Goal: Information Seeking & Learning: Learn about a topic

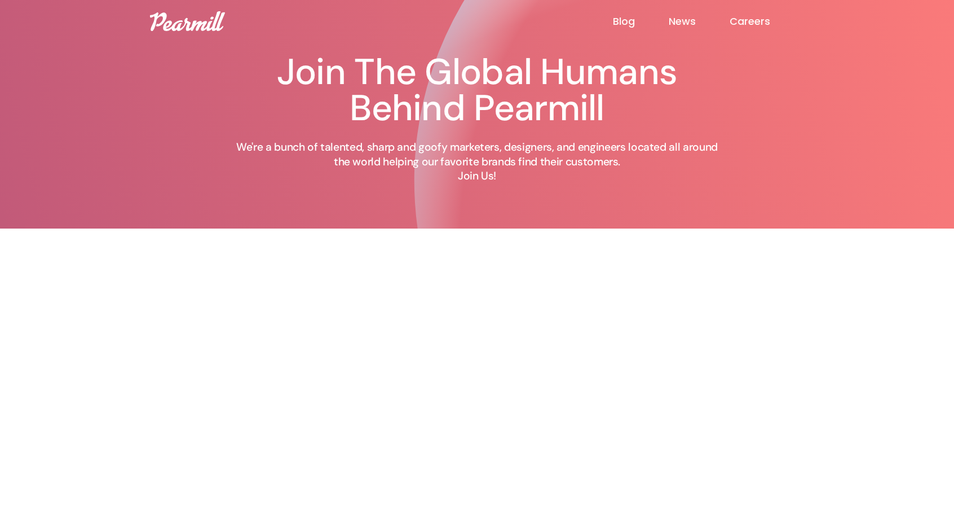
click at [624, 20] on link "Blog" at bounding box center [641, 22] width 56 height 14
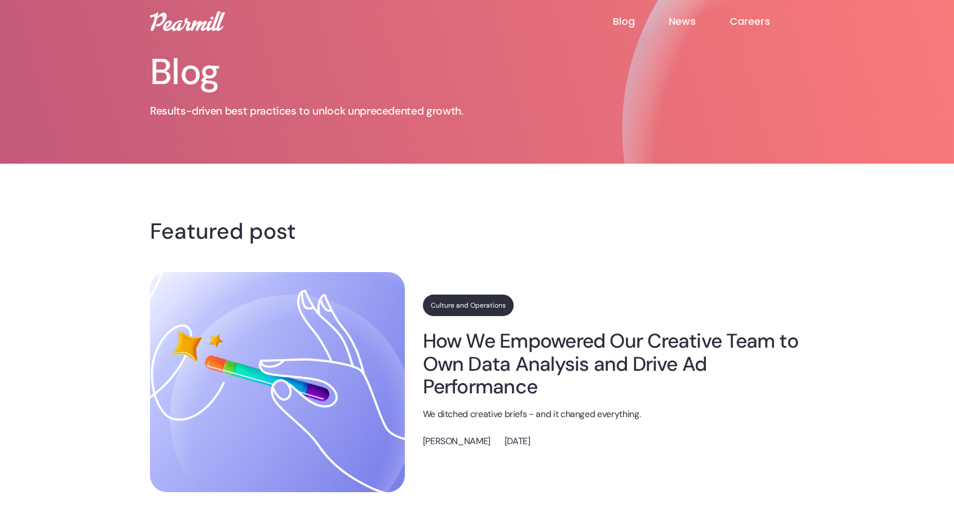
click at [477, 371] on link "How We Empowered Our Creative Team to Own Data Analysis and Drive Ad Performance" at bounding box center [613, 363] width 381 height 68
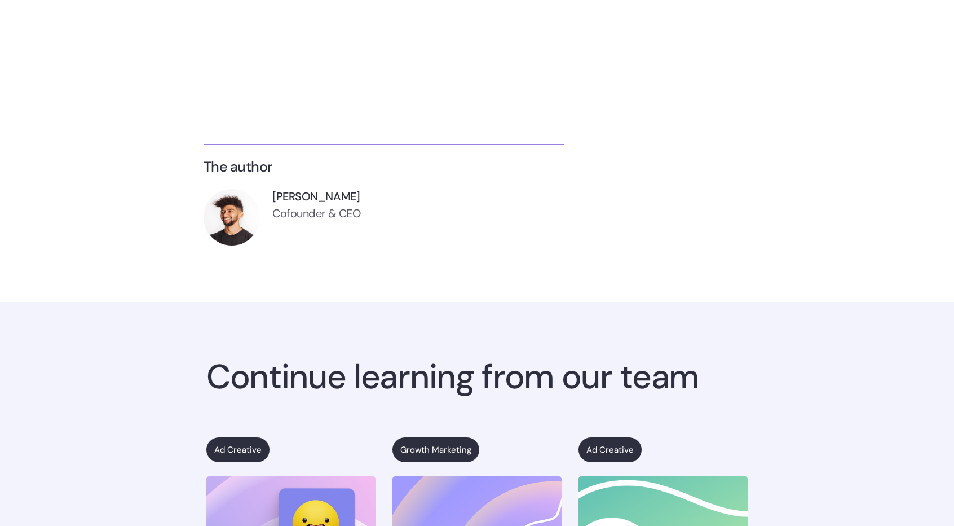
scroll to position [4941, 0]
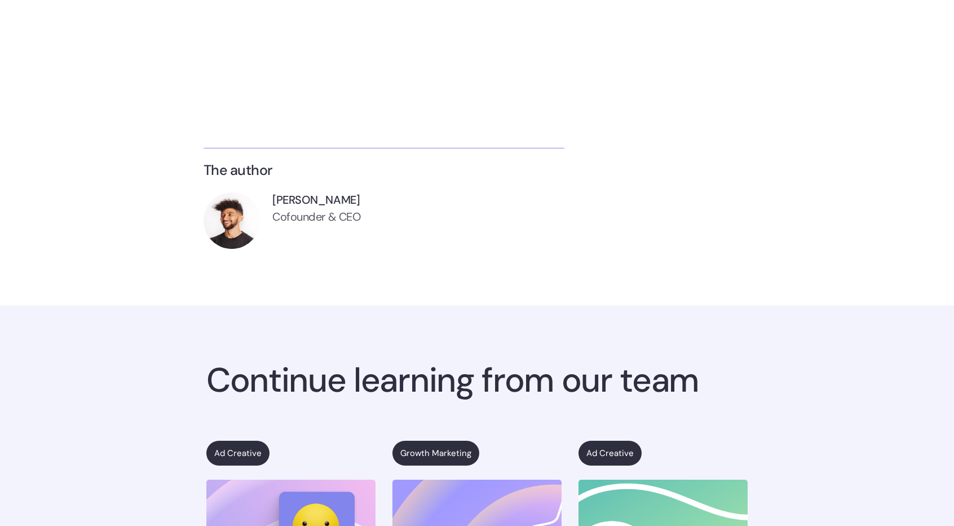
drag, startPoint x: 351, startPoint y: 199, endPoint x: 274, endPoint y: 196, distance: 77.3
click at [274, 196] on div "[PERSON_NAME]" at bounding box center [316, 199] width 88 height 15
copy div "[PERSON_NAME]"
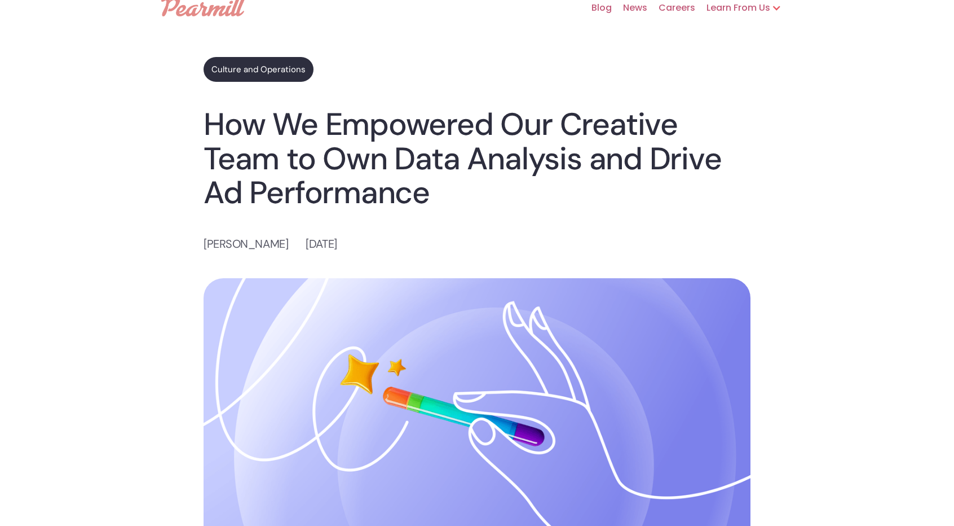
scroll to position [0, 0]
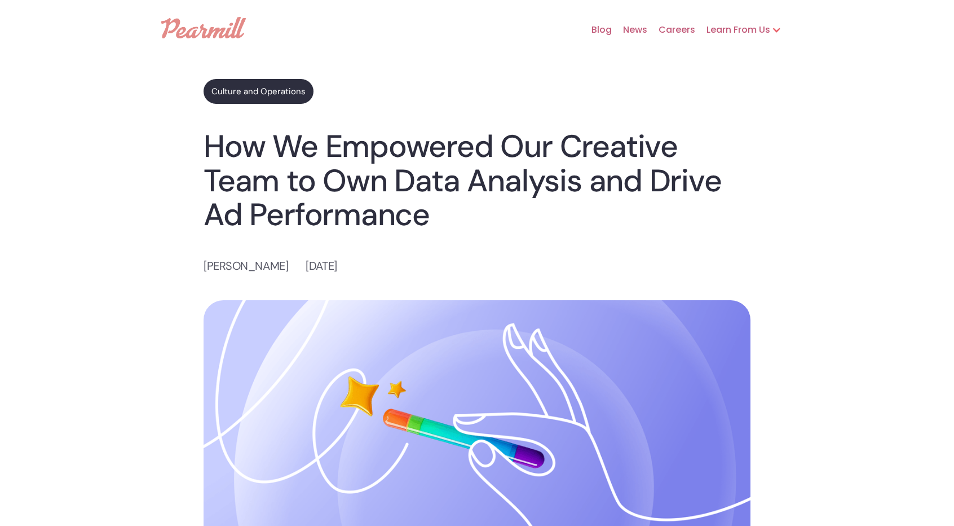
click at [604, 27] on link "Blog" at bounding box center [596, 30] width 32 height 36
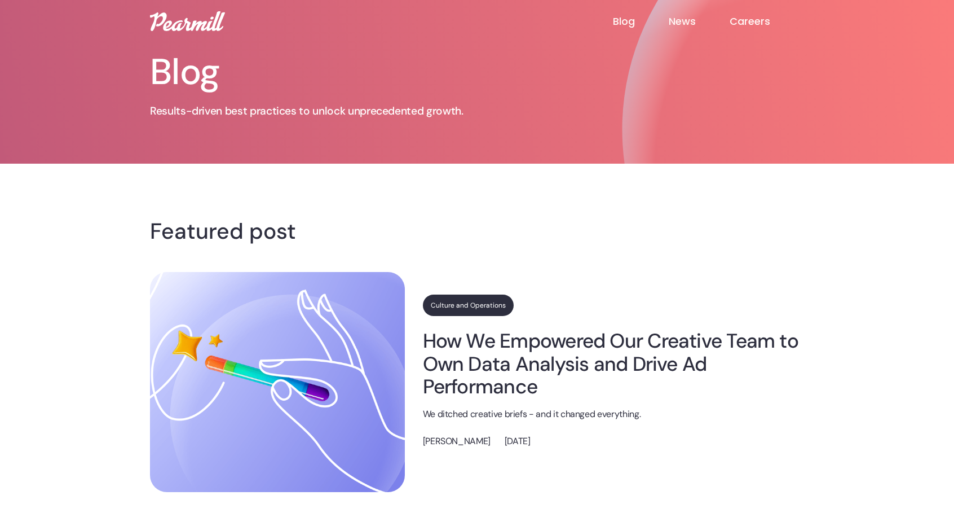
click at [172, 28] on img at bounding box center [187, 21] width 75 height 20
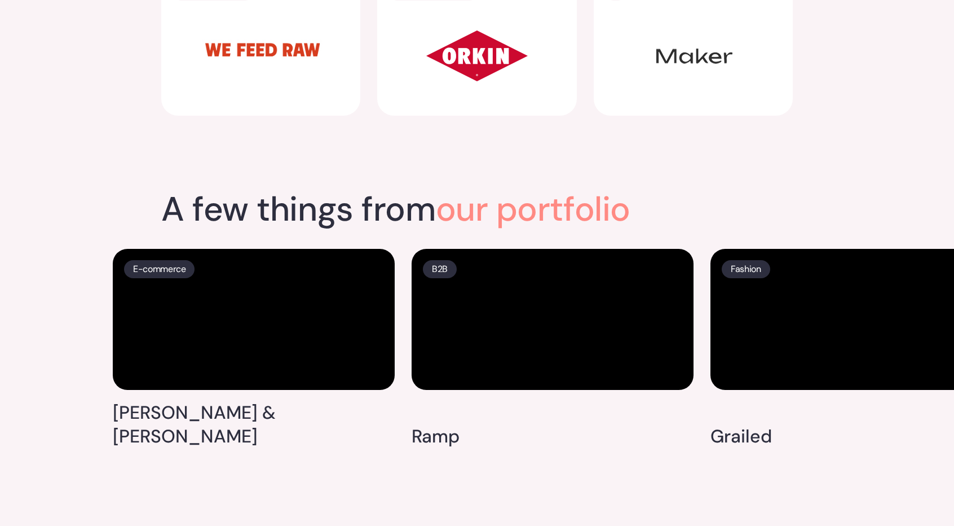
scroll to position [1597, 0]
